Goal: Information Seeking & Learning: Learn about a topic

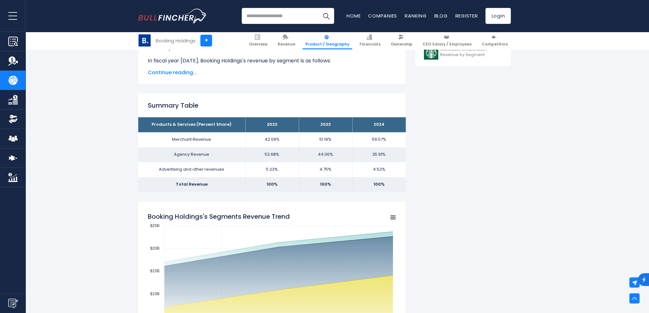
scroll to position [350, 0]
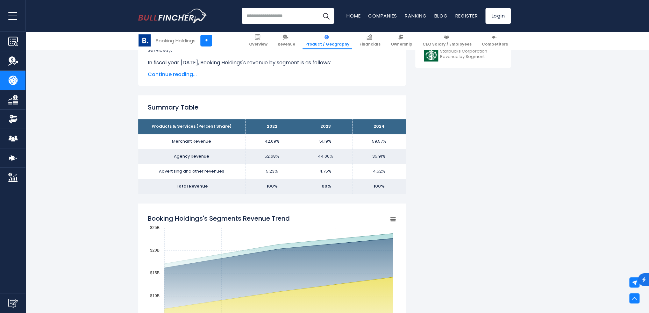
click at [186, 140] on td "Merchant Revenue" at bounding box center [191, 141] width 107 height 15
click at [182, 130] on div at bounding box center [182, 130] width 0 height 0
click at [144, 147] on td "Merchant Revenue" at bounding box center [191, 141] width 107 height 15
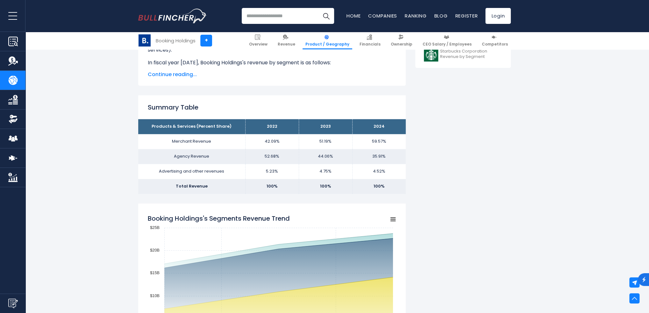
click at [183, 155] on td "Agency Revenue" at bounding box center [191, 156] width 107 height 15
click at [179, 145] on div at bounding box center [179, 145] width 0 height 0
click at [186, 146] on td "Merchant Revenue" at bounding box center [191, 141] width 107 height 15
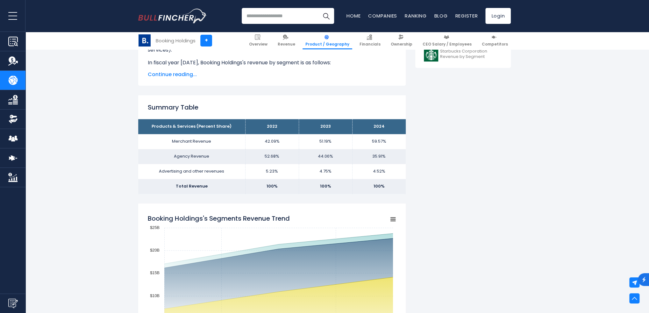
click at [196, 172] on td "Advertising and other revenues" at bounding box center [191, 171] width 107 height 15
click at [192, 175] on div at bounding box center [192, 175] width 0 height 0
click at [195, 179] on td "Total Revenue" at bounding box center [191, 186] width 107 height 15
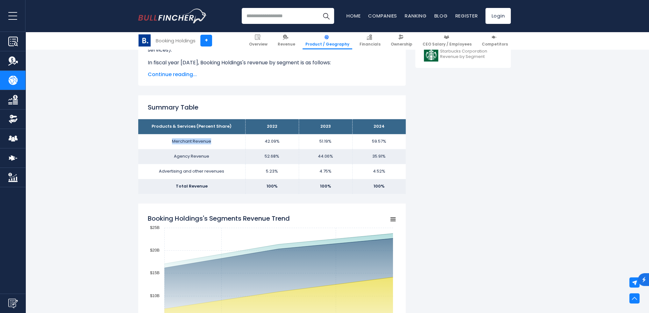
drag, startPoint x: 213, startPoint y: 140, endPoint x: 165, endPoint y: 144, distance: 47.9
click at [165, 144] on td "Merchant Revenue" at bounding box center [191, 141] width 107 height 15
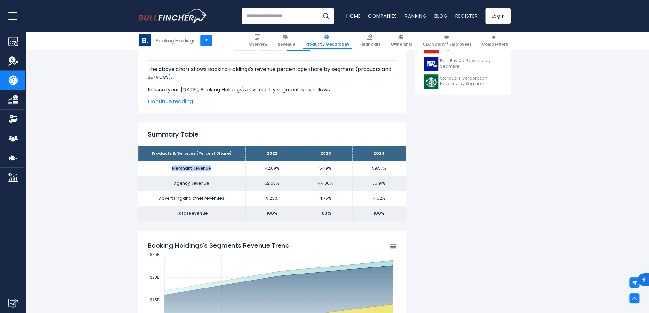
scroll to position [382, 0]
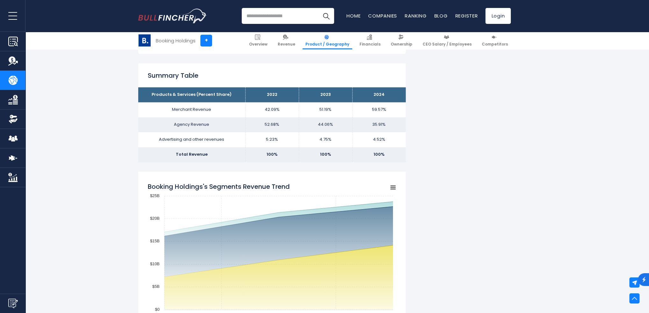
click at [394, 127] on td "35.91%" at bounding box center [378, 124] width 53 height 15
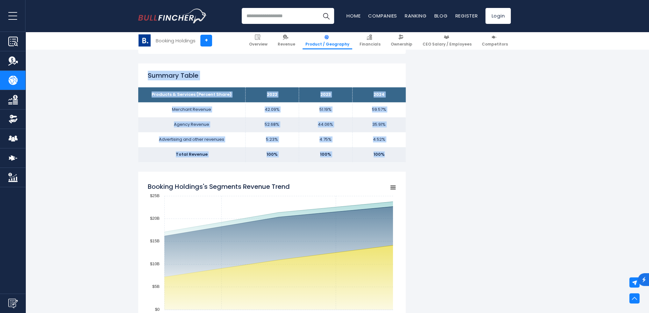
drag, startPoint x: 145, startPoint y: 73, endPoint x: 391, endPoint y: 156, distance: 259.3
click at [391, 156] on div "Summary Table Products & Services (Percent Share) 2022 2023 2024 Merchant Reven…" at bounding box center [271, 112] width 267 height 98
click at [391, 156] on td "100%" at bounding box center [378, 154] width 53 height 15
